Goal: Information Seeking & Learning: Find specific fact

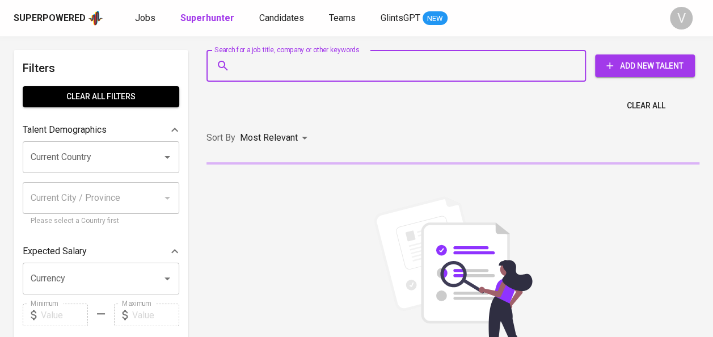
click at [277, 64] on input "Search for a job title, company or other keywords" at bounding box center [399, 66] width 330 height 22
paste input "[EMAIL_ADDRESS][PERSON_NAME][DOMAIN_NAME]"
type input "[EMAIL_ADDRESS][PERSON_NAME][DOMAIN_NAME]"
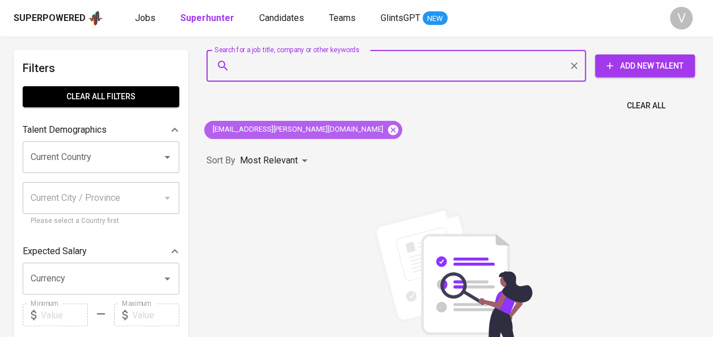
click at [388, 125] on icon at bounding box center [393, 129] width 10 height 10
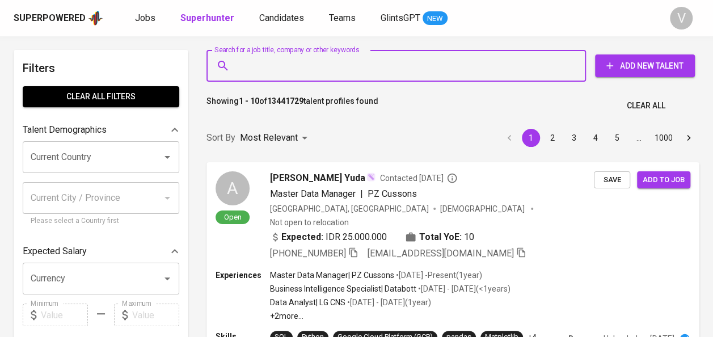
click at [288, 71] on input "Search for a job title, company or other keywords" at bounding box center [399, 66] width 330 height 22
paste input "[EMAIL_ADDRESS][DOMAIN_NAME]"
type input "[EMAIL_ADDRESS][DOMAIN_NAME]"
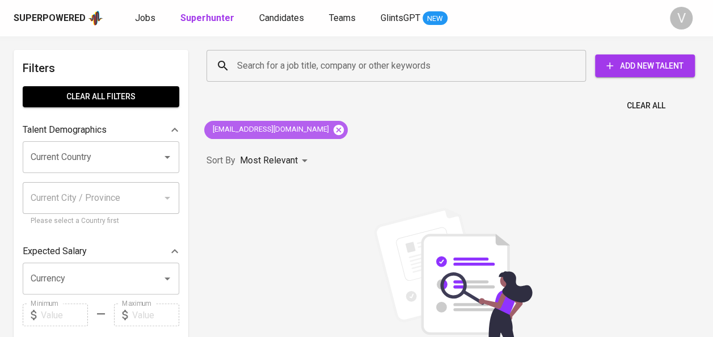
click at [334, 132] on icon at bounding box center [339, 129] width 10 height 10
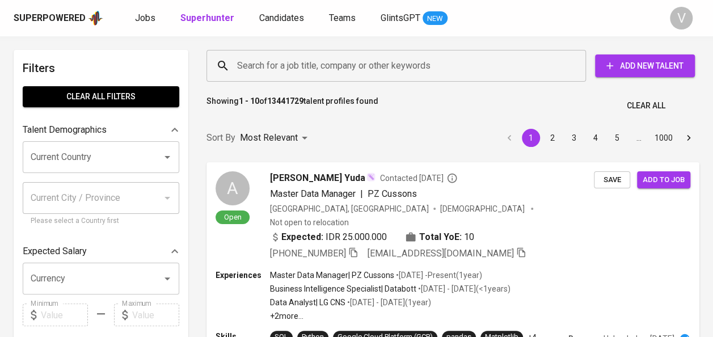
click at [280, 66] on input "Search for a job title, company or other keywords" at bounding box center [399, 66] width 330 height 22
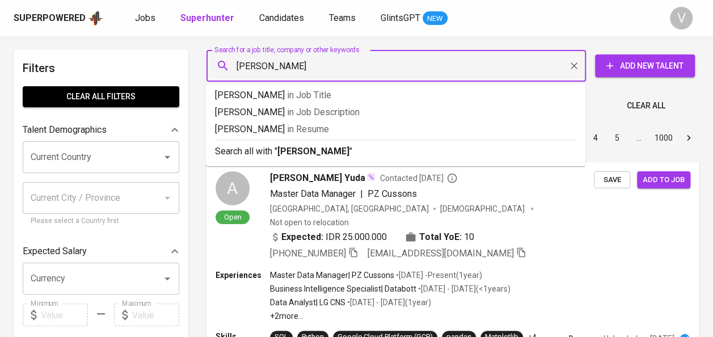
type input "[PERSON_NAME]"
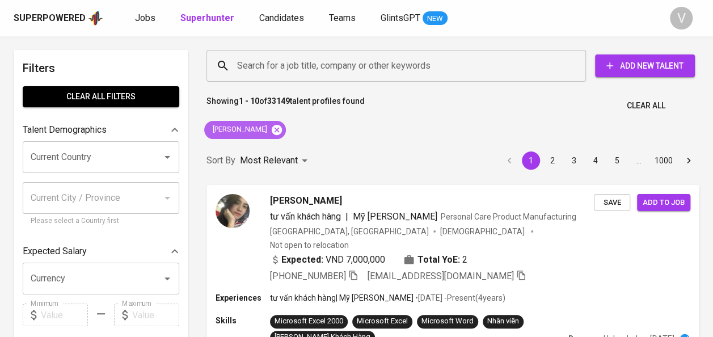
click at [272, 129] on icon at bounding box center [277, 129] width 10 height 10
click at [258, 64] on input "Search for a job title, company or other keywords" at bounding box center [399, 66] width 330 height 22
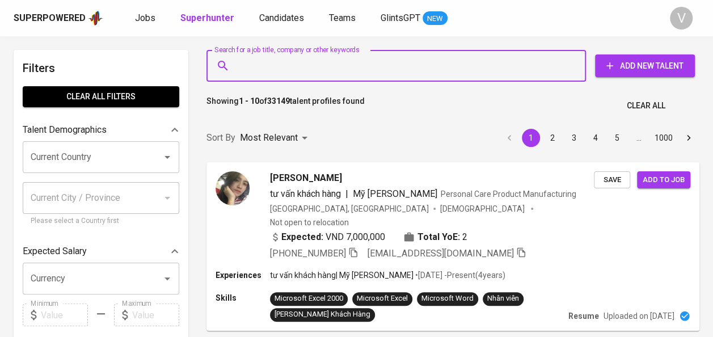
click at [258, 64] on input "Search for a job title, company or other keywords" at bounding box center [399, 66] width 330 height 22
paste input "Reka Hardianto"
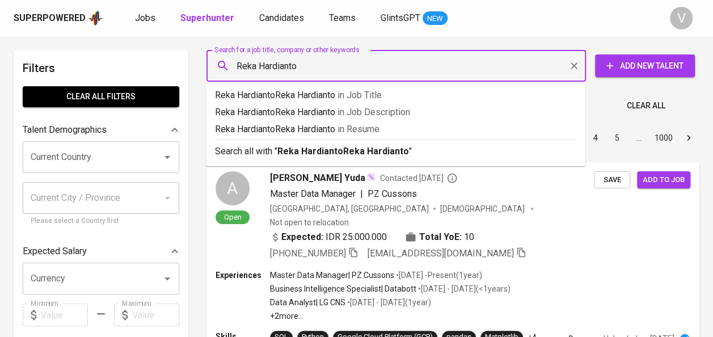
type input "Reka HardiantoReka Hardianto"
click at [284, 65] on input "Search for a job title, company or other keywords" at bounding box center [399, 66] width 330 height 22
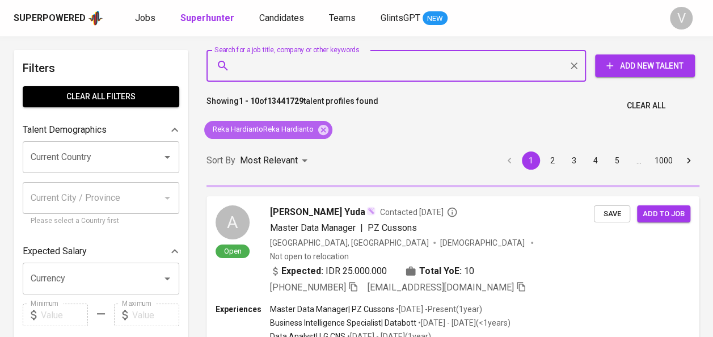
click at [326, 129] on icon at bounding box center [323, 129] width 10 height 10
click at [324, 144] on div "Sort By Most Relevant MOST_RELEVANT 1 2 3 4 5 … 1000" at bounding box center [453, 161] width 507 height 35
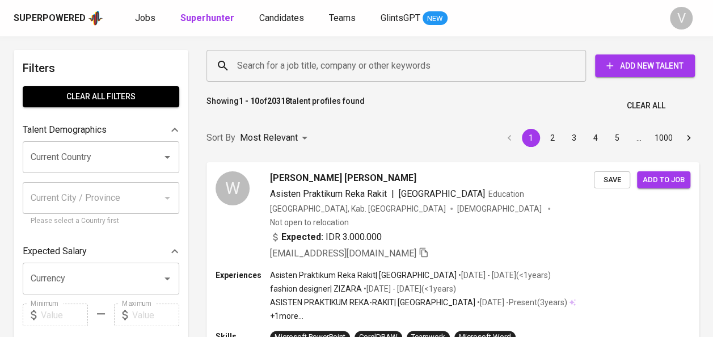
click at [324, 129] on div "Sort By Most Relevant MOST_RELEVANT 1 2 3 4 5 … 1000" at bounding box center [453, 138] width 507 height 35
click at [277, 63] on input "Search for a job title, company or other keywords" at bounding box center [399, 66] width 330 height 22
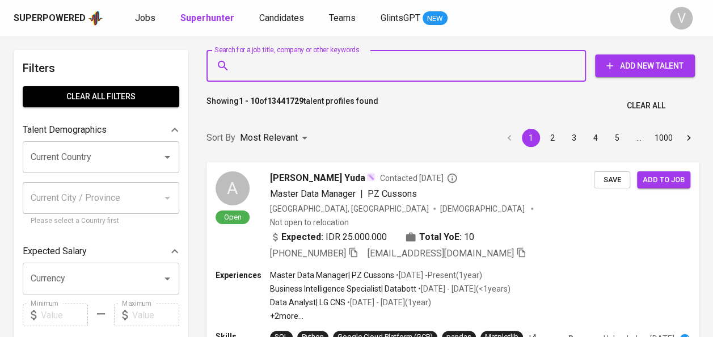
click at [277, 63] on input "Search for a job title, company or other keywords" at bounding box center [399, 66] width 330 height 22
paste input "Reka Hardianto"
type input "Reka Hardianto"
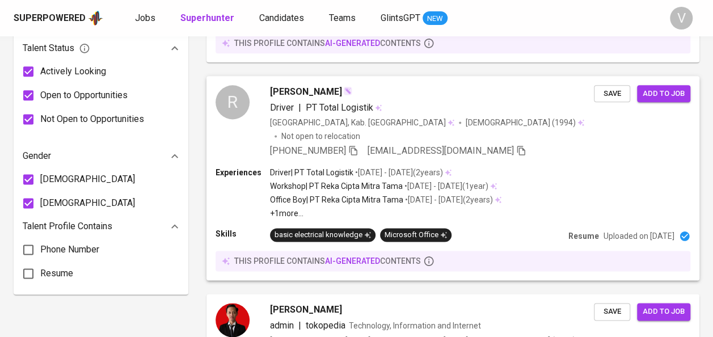
scroll to position [946, 0]
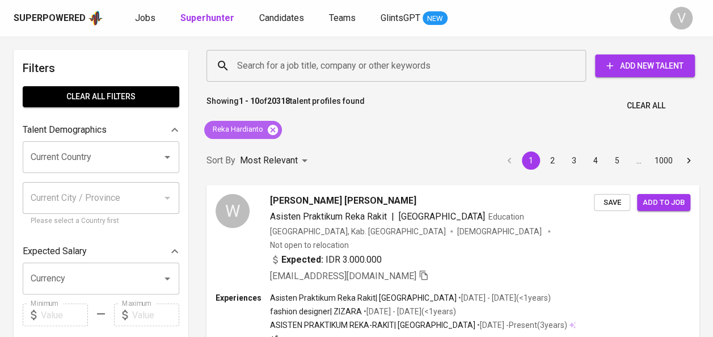
click at [269, 129] on icon at bounding box center [273, 129] width 10 height 10
click at [262, 69] on input "Search for a job title, company or other keywords" at bounding box center [399, 66] width 330 height 22
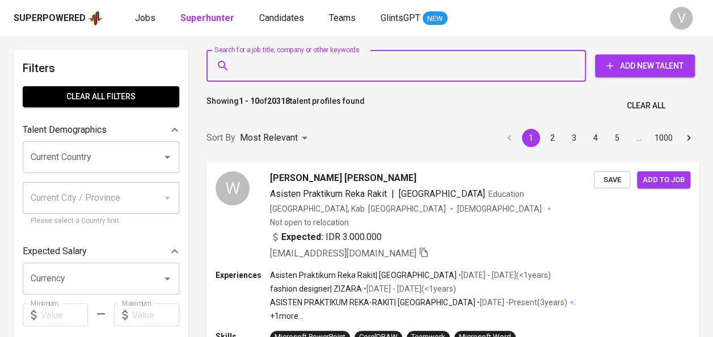
click at [262, 69] on input "Search for a job title, company or other keywords" at bounding box center [399, 66] width 330 height 22
paste input "hardimas sutanto"
type input "hardimas sutanto"
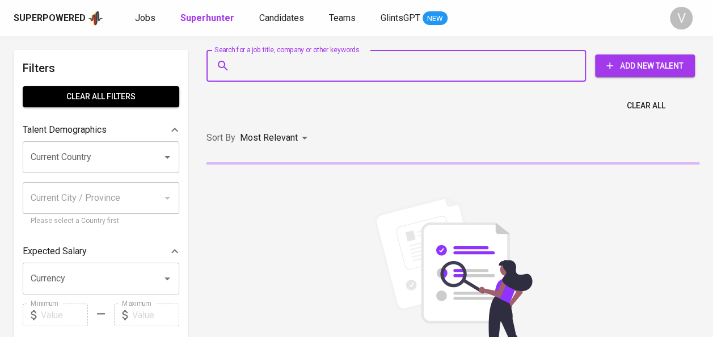
click at [281, 71] on input "Search for a job title, company or other keywords" at bounding box center [399, 66] width 330 height 22
paste input "indah.yanipasaribu@gmail.com"
type input "indah.yanipasaribu@gmail.com"
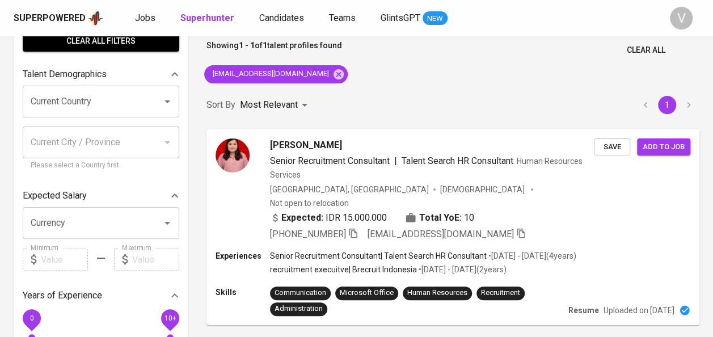
scroll to position [57, 0]
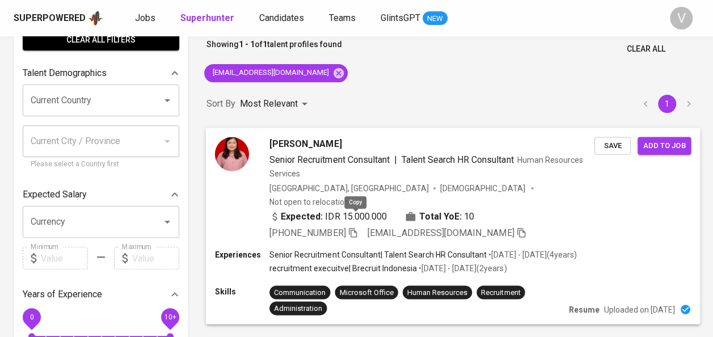
click at [356, 227] on icon "button" at bounding box center [353, 232] width 10 height 10
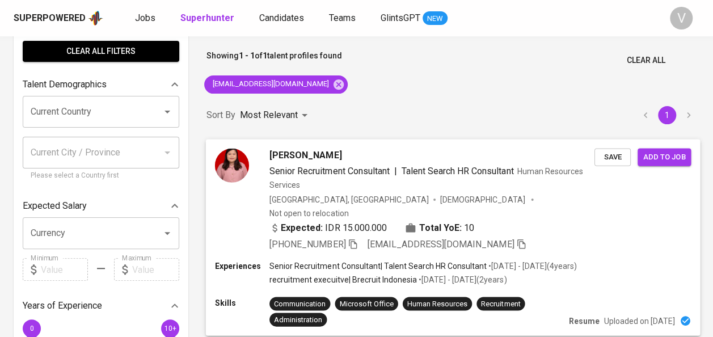
scroll to position [50, 0]
